Goal: Information Seeking & Learning: Learn about a topic

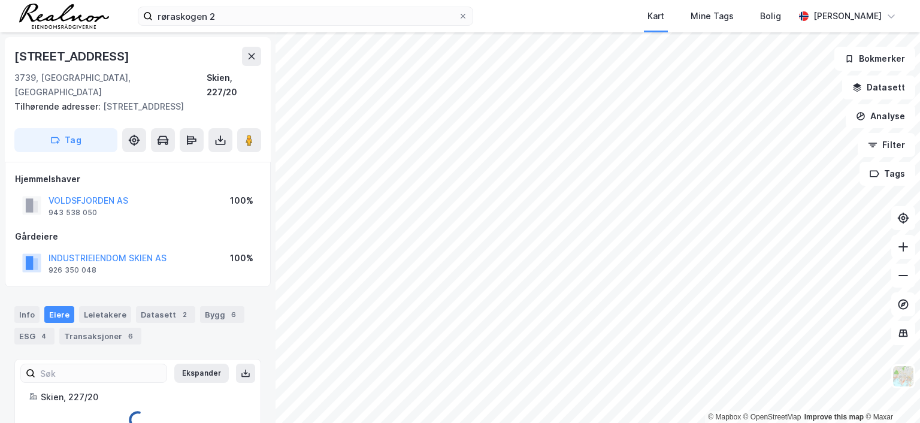
scroll to position [7, 0]
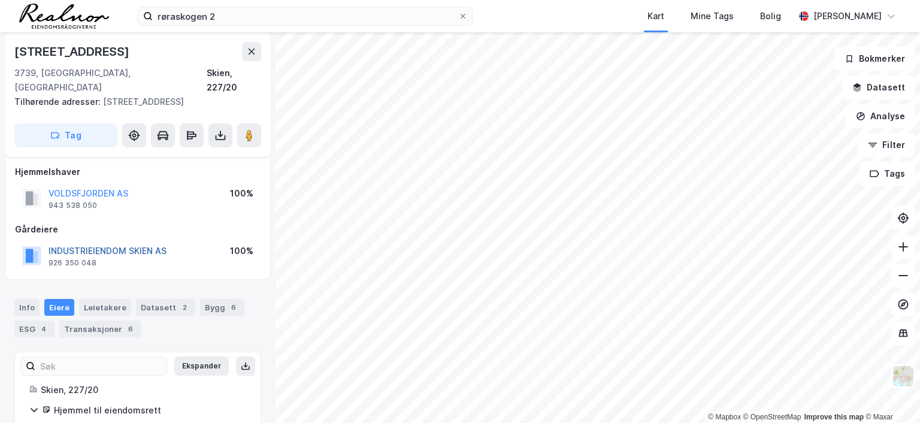
click at [0, 0] on button "INDUSTRIEIENDOM SKIEN AS" at bounding box center [0, 0] width 0 height 0
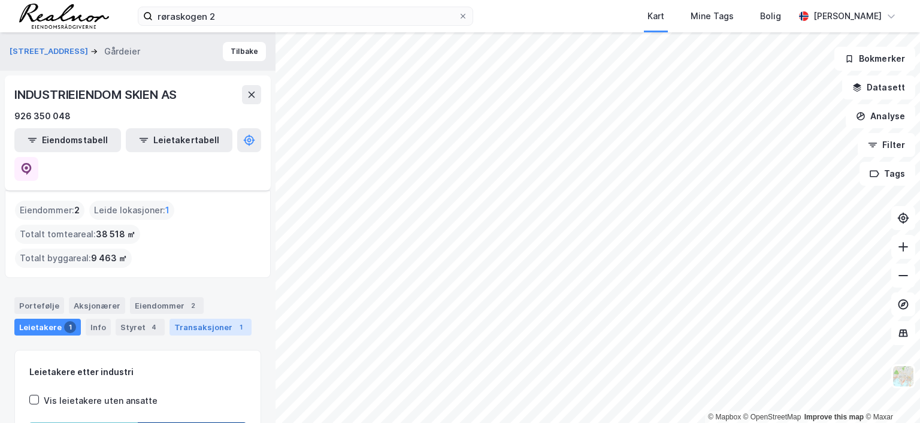
scroll to position [71, 0]
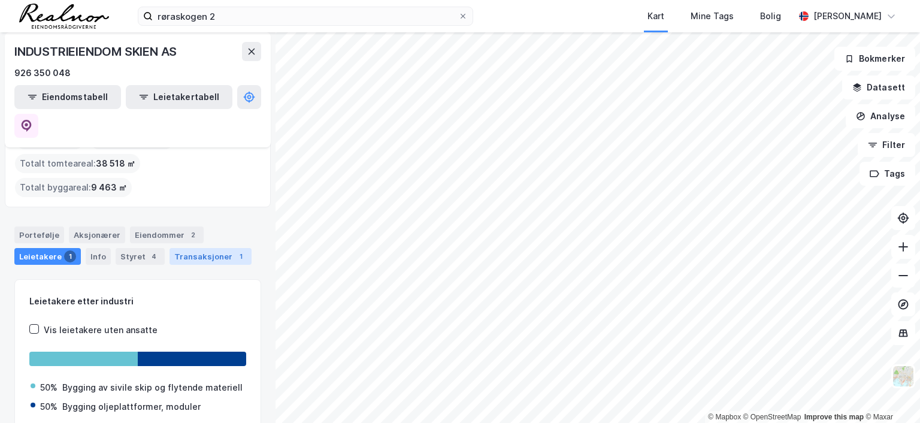
click at [193, 248] on div "Transaksjoner 1" at bounding box center [210, 256] width 82 height 17
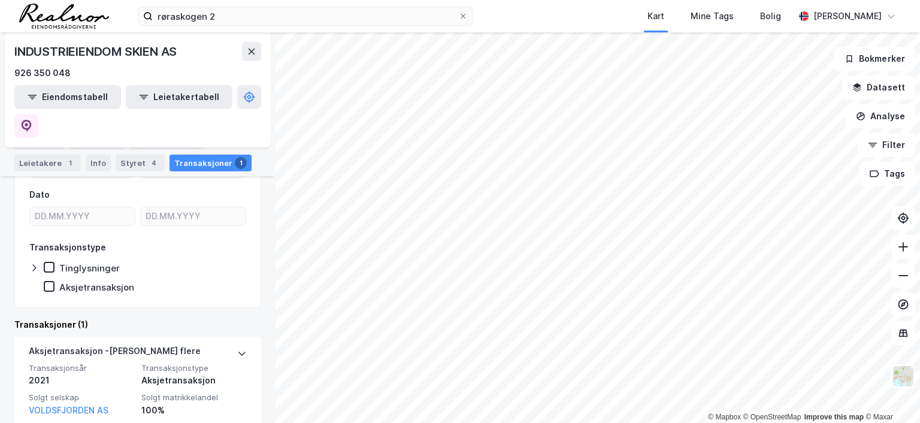
scroll to position [230, 0]
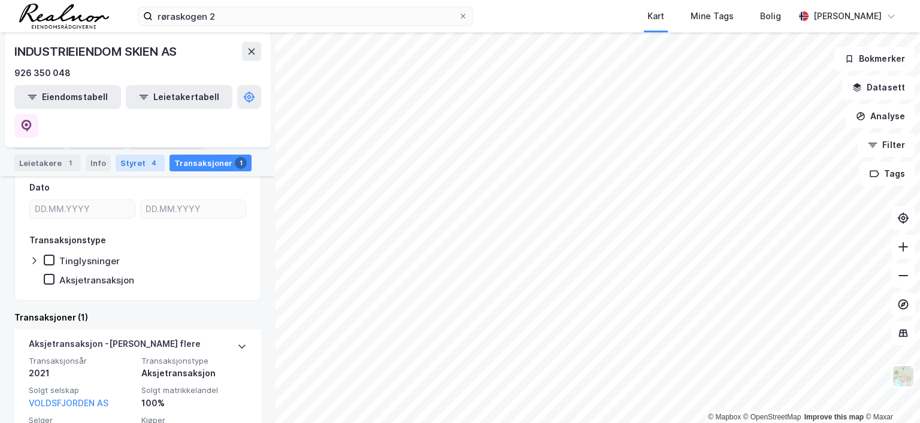
click at [132, 159] on div "Styret 4" at bounding box center [140, 162] width 49 height 17
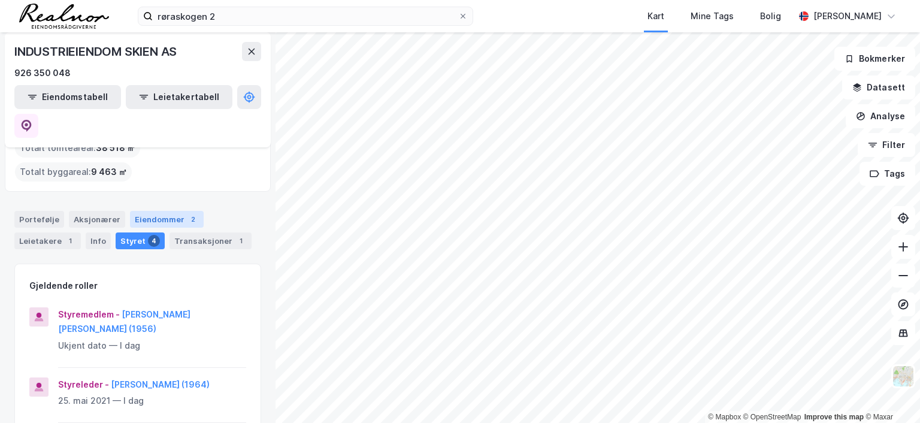
scroll to position [60, 0]
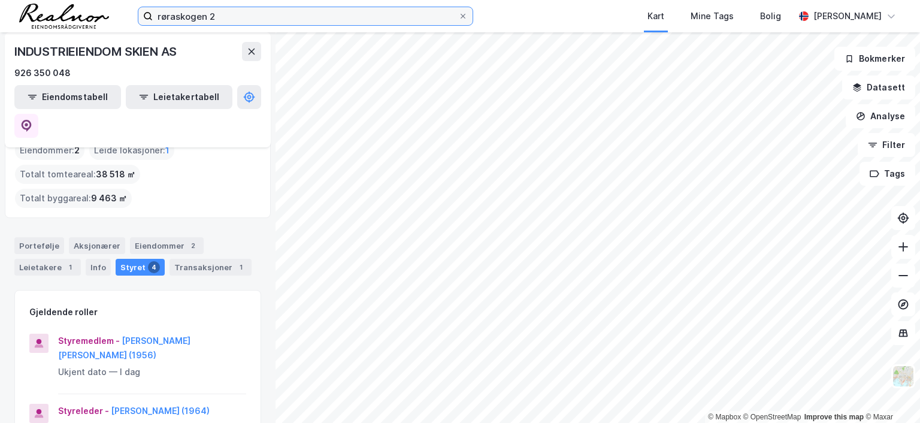
click at [249, 11] on input "røraskogen 2" at bounding box center [305, 16] width 305 height 18
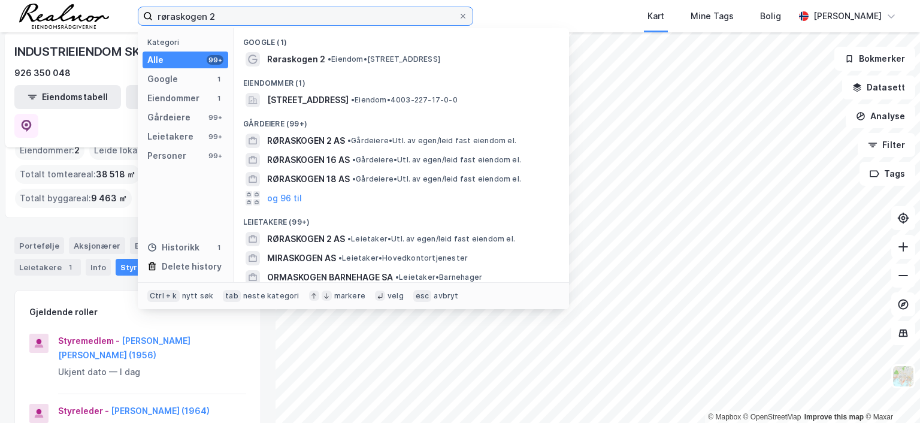
drag, startPoint x: 129, startPoint y: 19, endPoint x: 86, endPoint y: 16, distance: 43.8
click at [86, 16] on div "røraskogen 2 Kategori Alle 99+ Google 1 Eiendommer 1 Gårdeiere 99+ Leietakere 9…" at bounding box center [460, 16] width 920 height 32
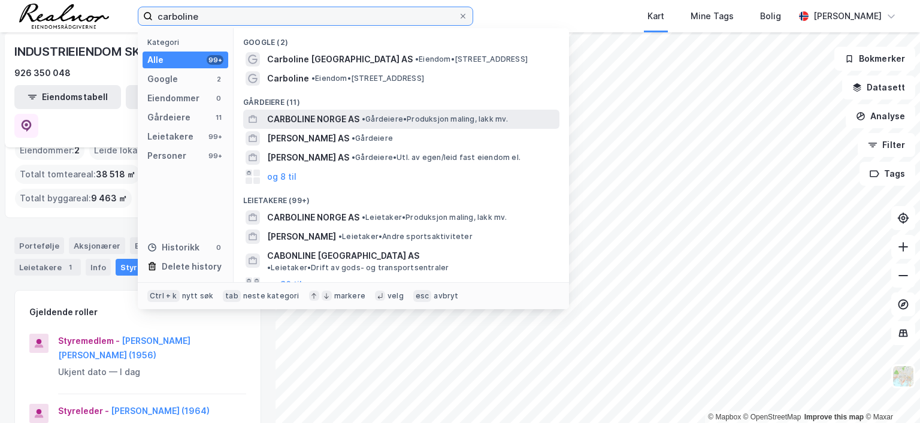
type input "carboline"
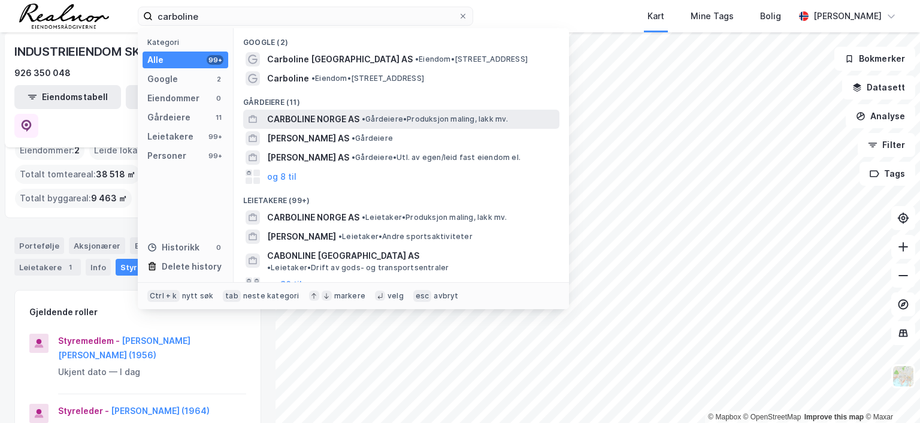
click at [357, 121] on span "CARBOLINE NORGE AS" at bounding box center [313, 119] width 92 height 14
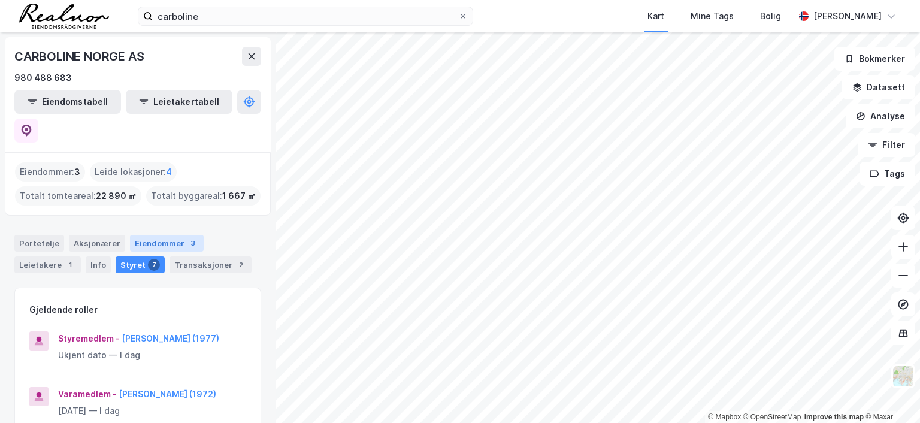
click at [142, 235] on div "Eiendommer 3" at bounding box center [167, 243] width 74 height 17
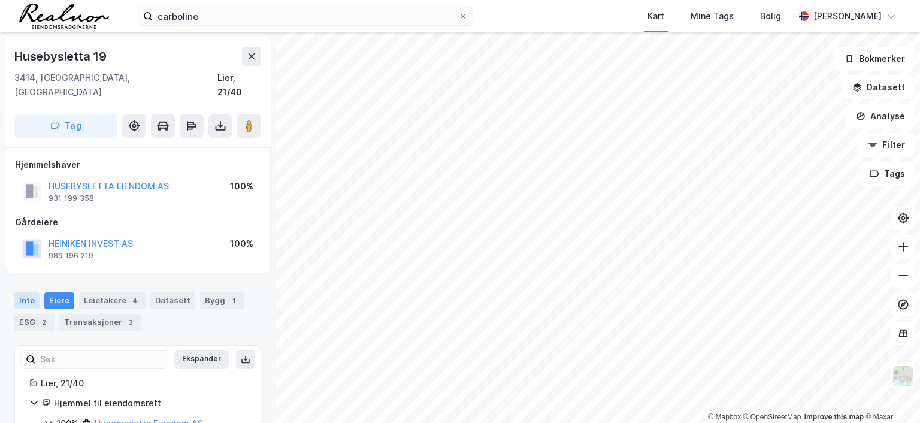
click at [29, 292] on div "Info" at bounding box center [26, 300] width 25 height 17
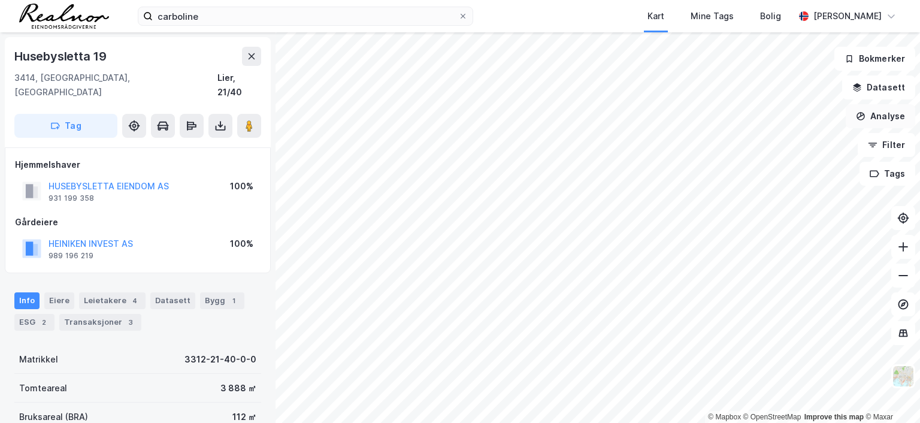
click at [861, 119] on icon "button" at bounding box center [861, 116] width 8 height 8
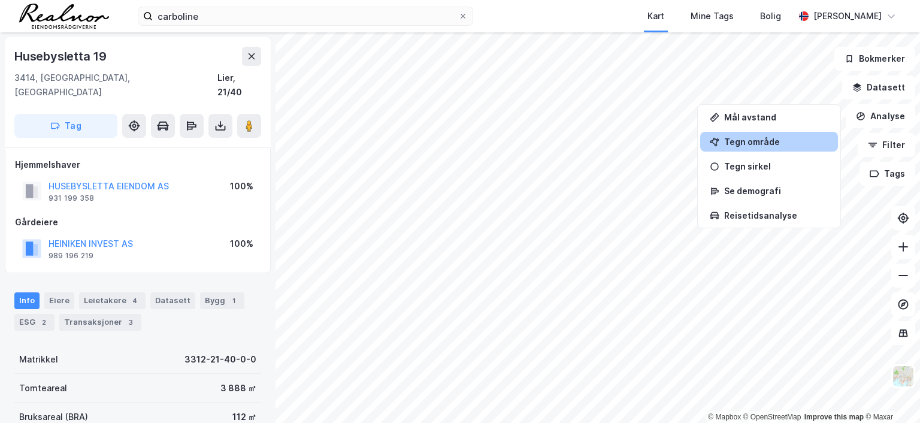
click at [768, 144] on div "Tegn område" at bounding box center [776, 142] width 104 height 10
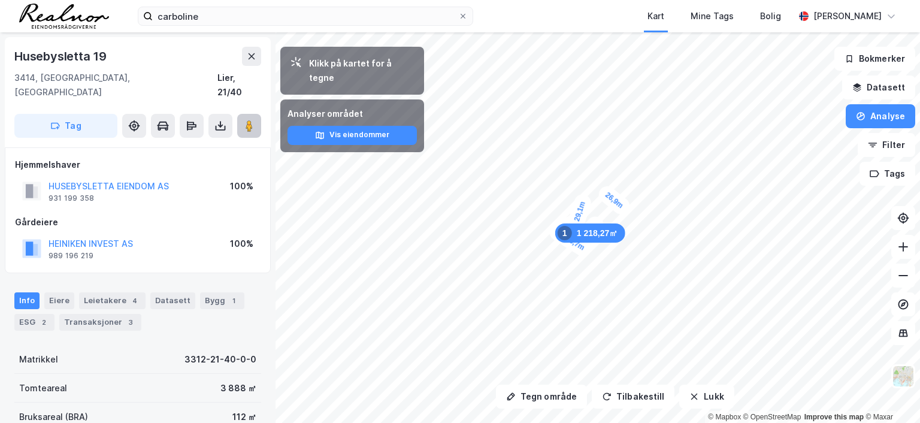
click at [247, 120] on image at bounding box center [248, 126] width 7 height 12
click at [215, 292] on div "Bygg 1" at bounding box center [222, 300] width 44 height 17
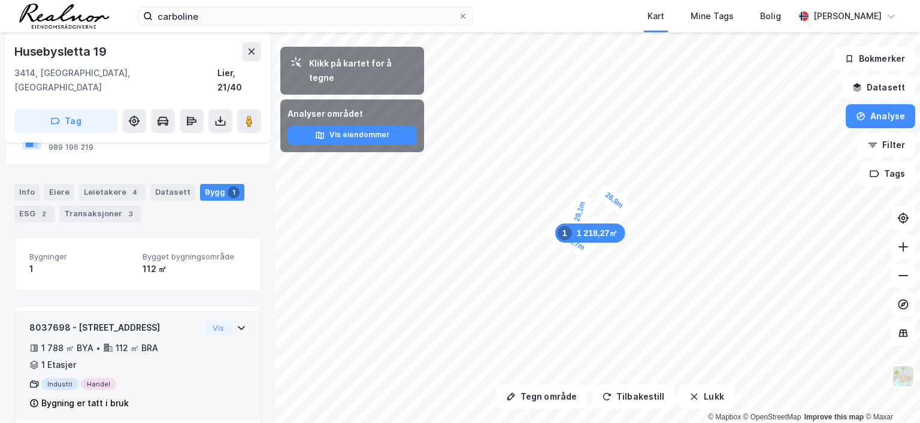
scroll to position [110, 0]
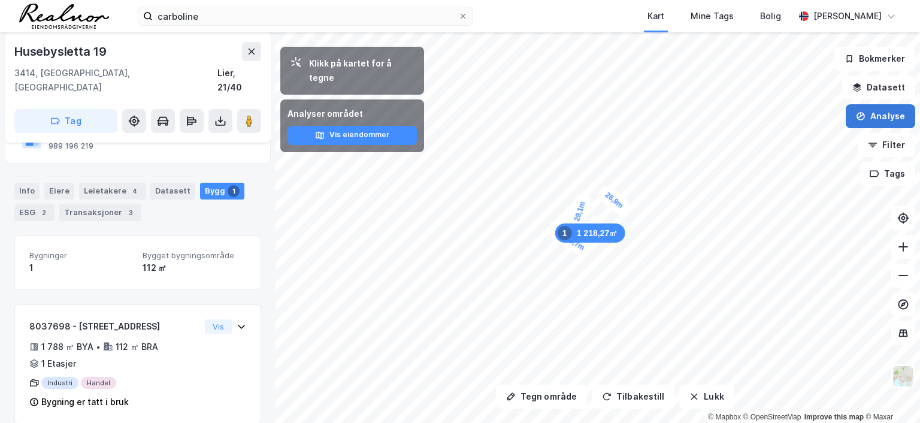
click at [872, 116] on button "Analyse" at bounding box center [879, 116] width 69 height 24
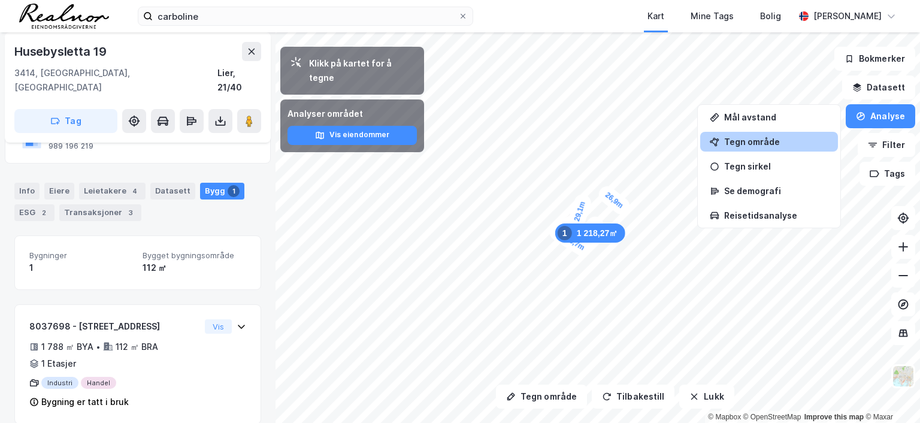
click at [754, 145] on div "Tegn område" at bounding box center [776, 142] width 104 height 10
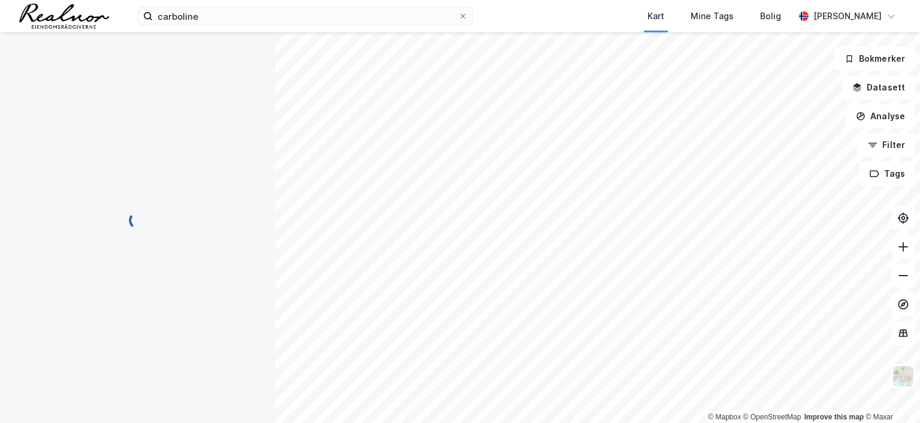
scroll to position [0, 0]
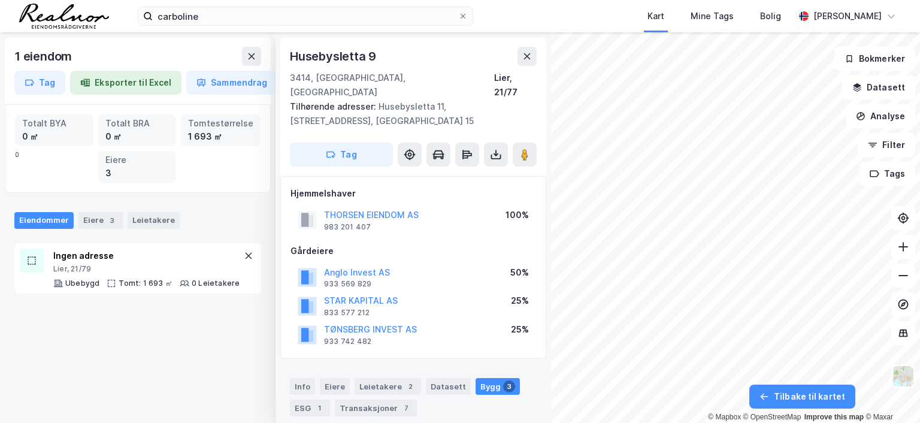
scroll to position [110, 0]
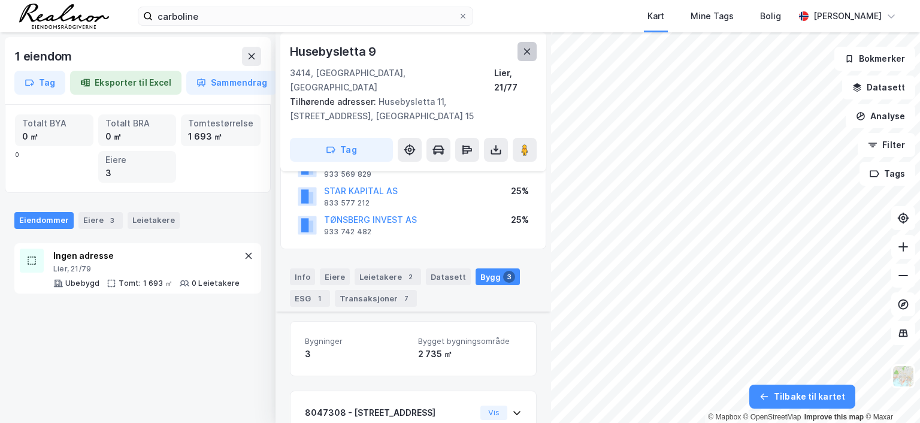
click at [528, 52] on icon at bounding box center [527, 51] width 7 height 6
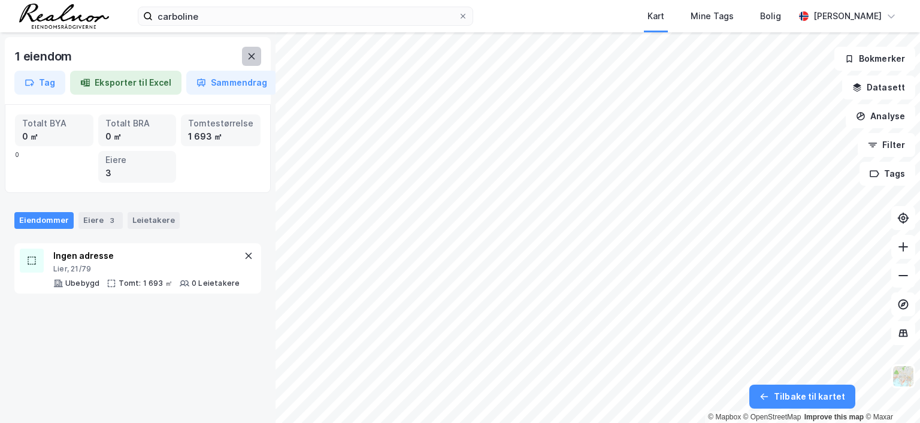
click at [250, 57] on icon at bounding box center [251, 56] width 7 height 6
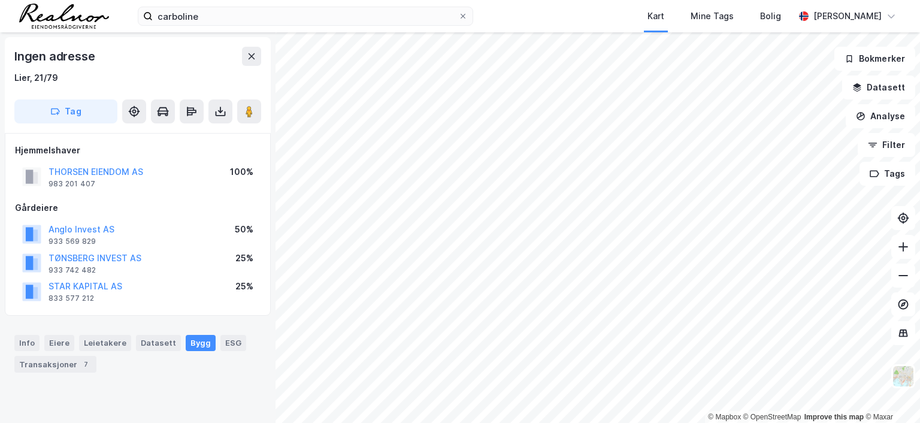
scroll to position [32, 0]
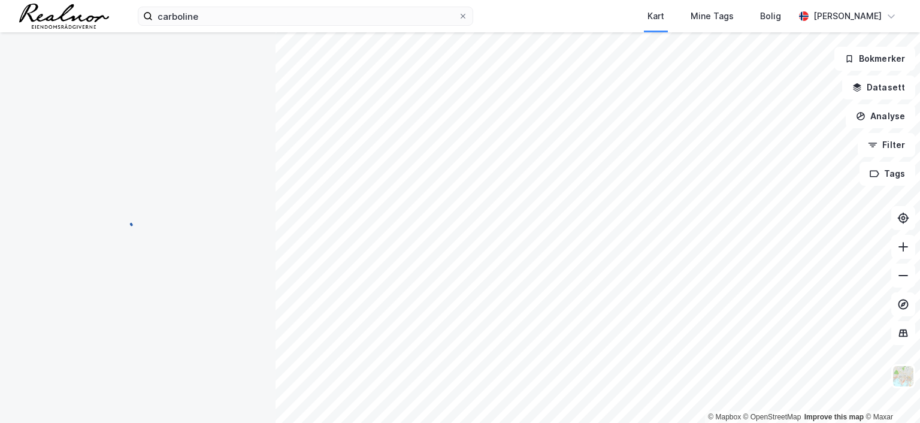
scroll to position [32, 0]
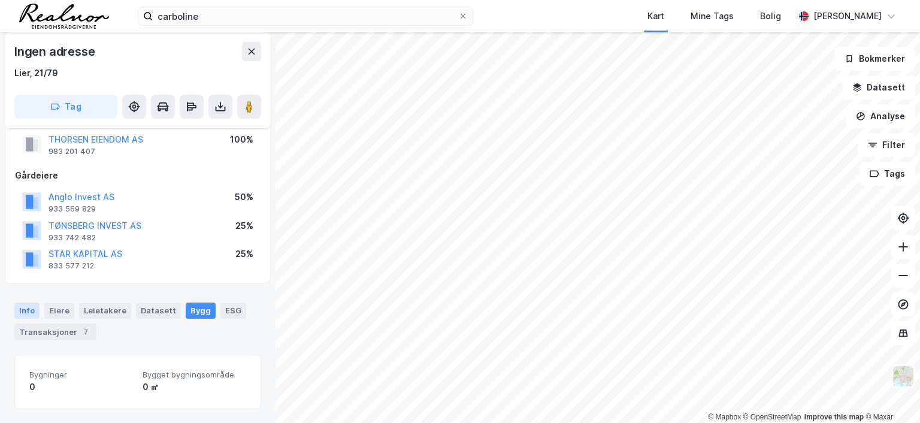
click at [24, 309] on div "Info" at bounding box center [26, 310] width 25 height 16
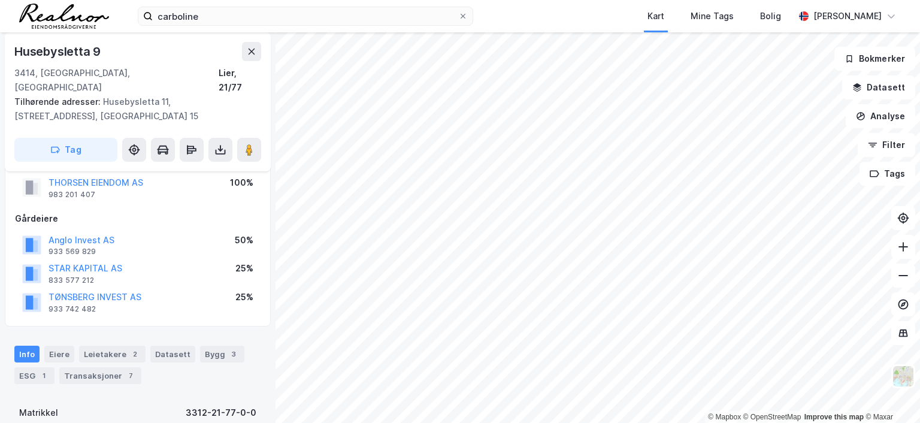
scroll to position [92, 0]
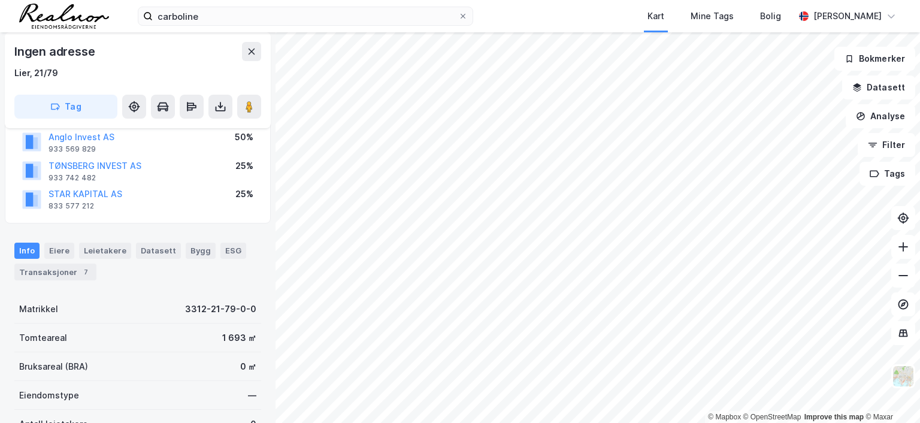
scroll to position [92, 0]
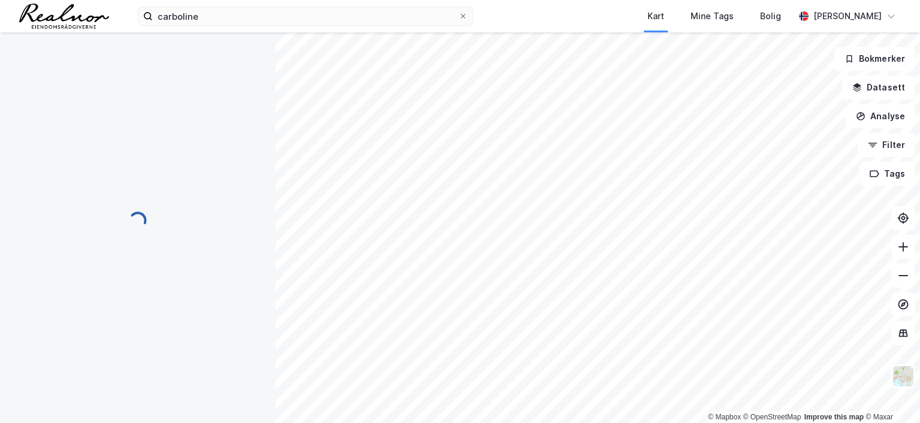
scroll to position [92, 0]
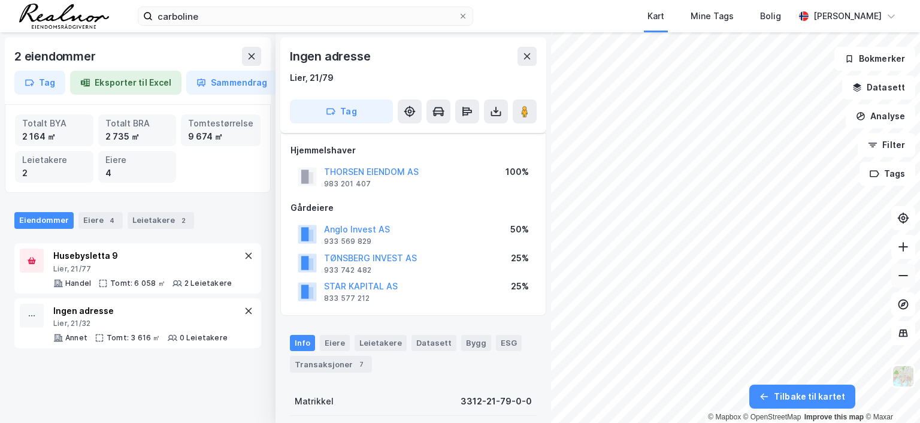
scroll to position [92, 0]
